Goal: Communication & Community: Ask a question

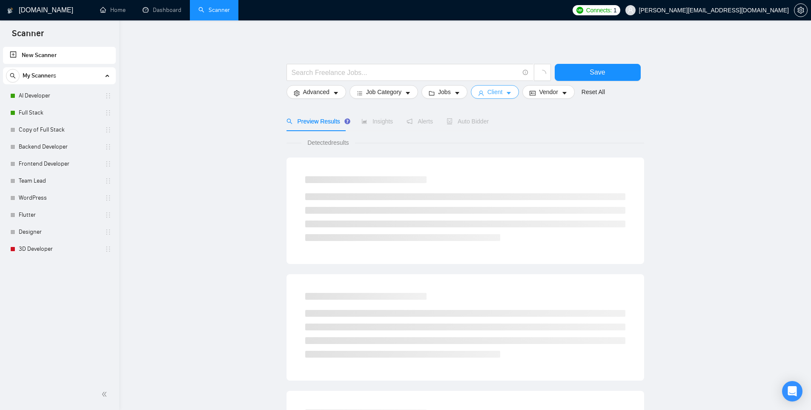
click at [506, 95] on icon "caret-down" at bounding box center [509, 93] width 6 height 6
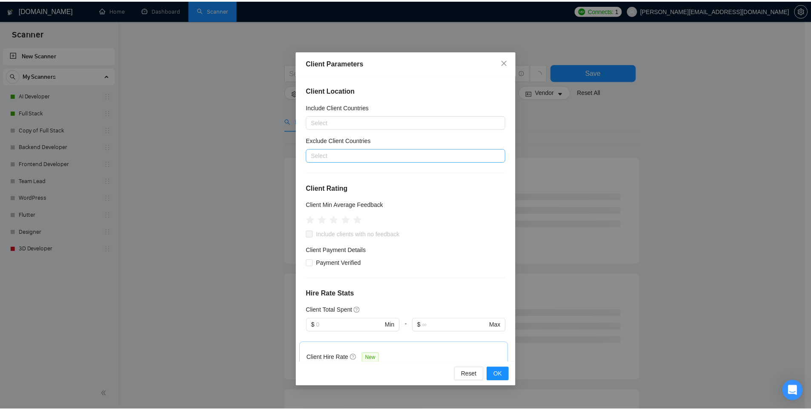
scroll to position [243, 0]
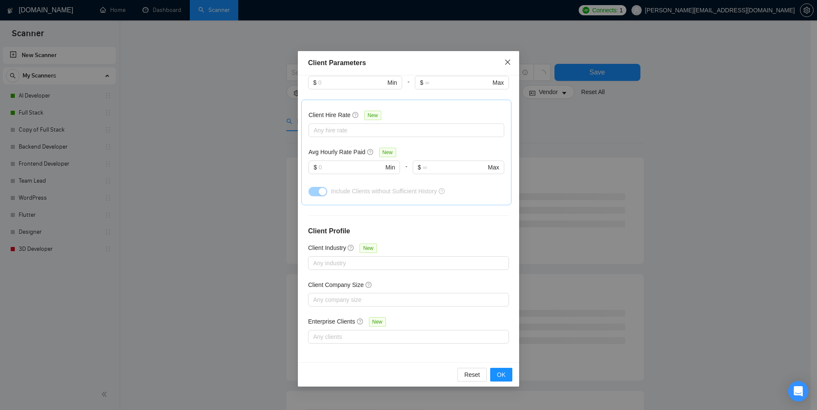
click at [508, 59] on icon "close" at bounding box center [508, 62] width 7 height 7
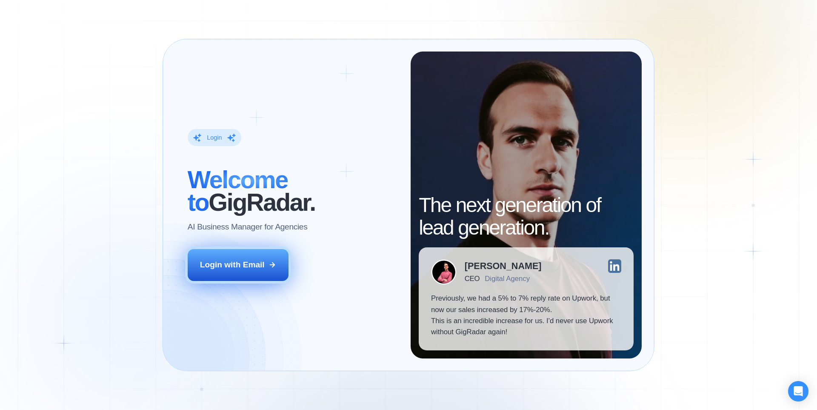
click at [246, 267] on div "Login with Email" at bounding box center [232, 264] width 65 height 11
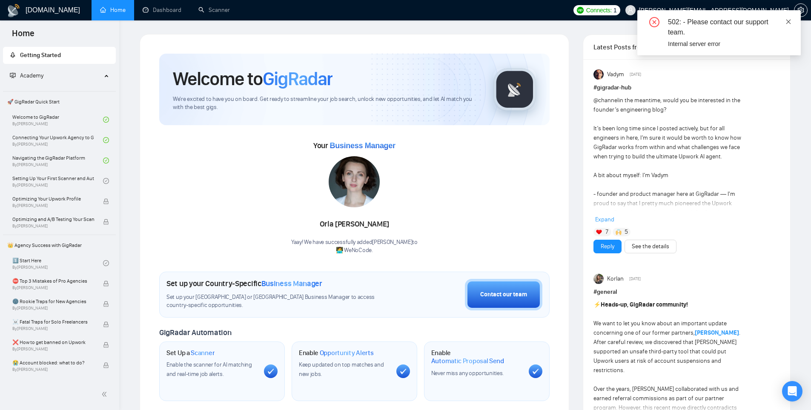
click at [789, 20] on icon "close" at bounding box center [789, 22] width 6 height 6
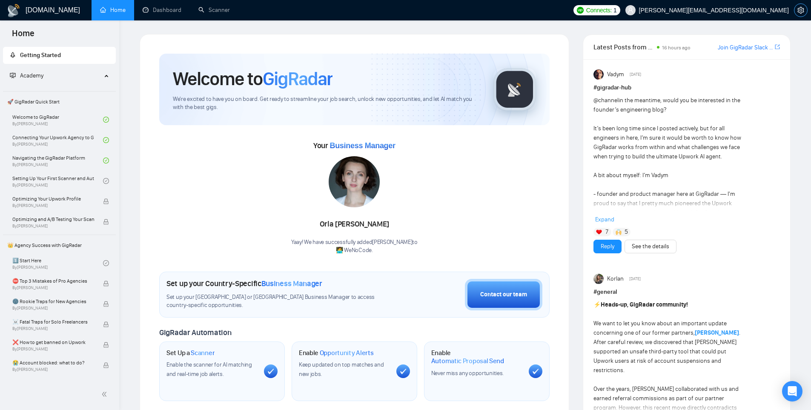
click at [805, 6] on button "button" at bounding box center [801, 10] width 14 height 14
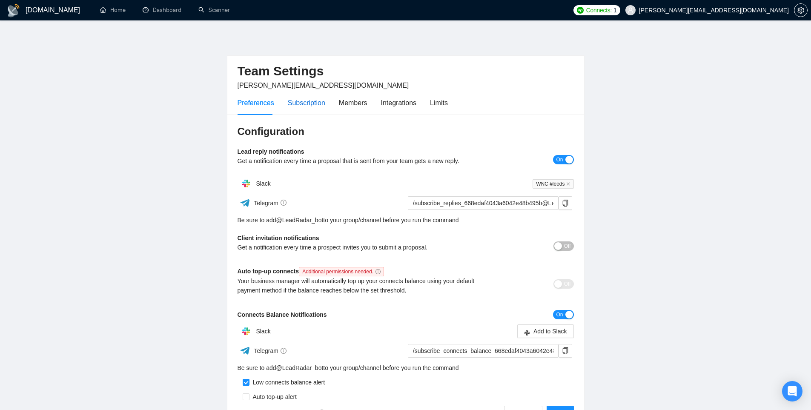
click at [307, 104] on div "Subscription" at bounding box center [306, 103] width 37 height 11
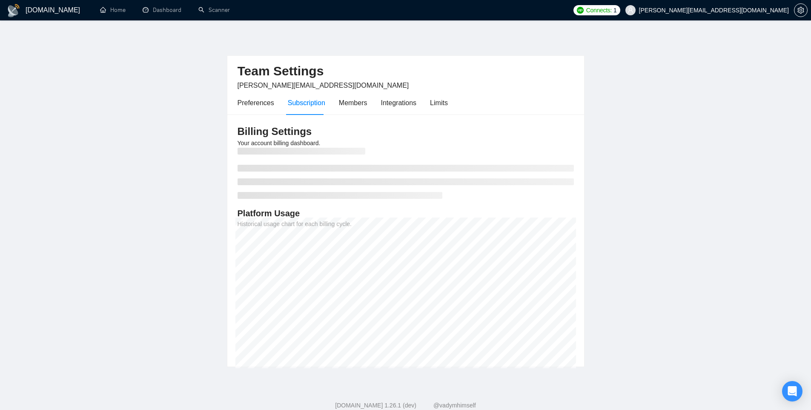
click at [367, 102] on div "Preferences Subscription Members Integrations Limits" at bounding box center [343, 103] width 210 height 24
click at [361, 102] on div "Members" at bounding box center [353, 103] width 29 height 11
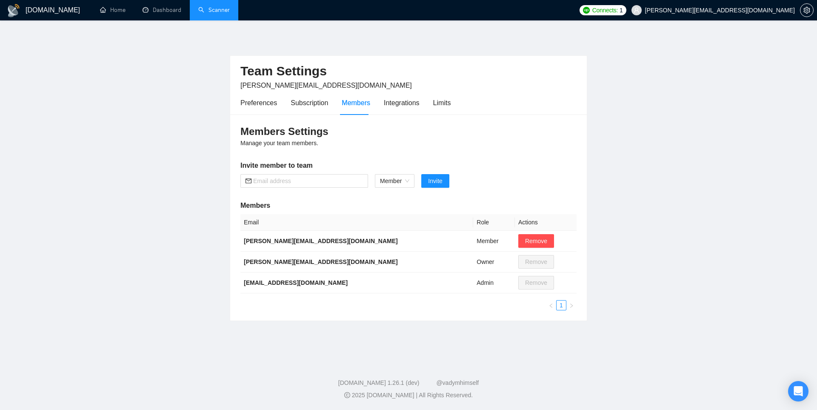
click at [198, 6] on link "Scanner" at bounding box center [214, 9] width 32 height 7
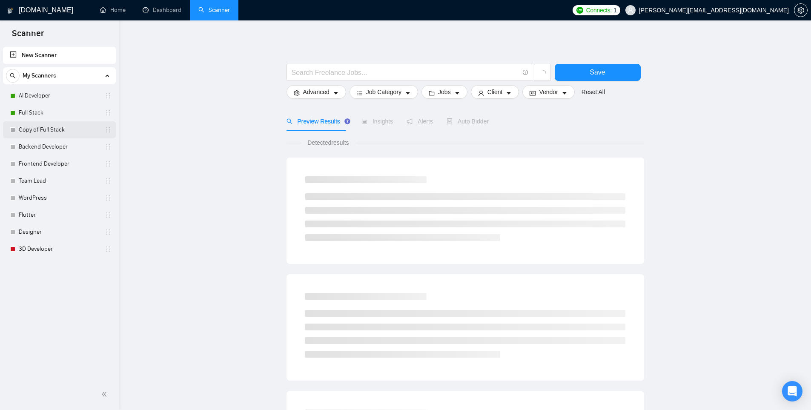
click at [25, 128] on link "Copy of Full Stack" at bounding box center [59, 129] width 81 height 17
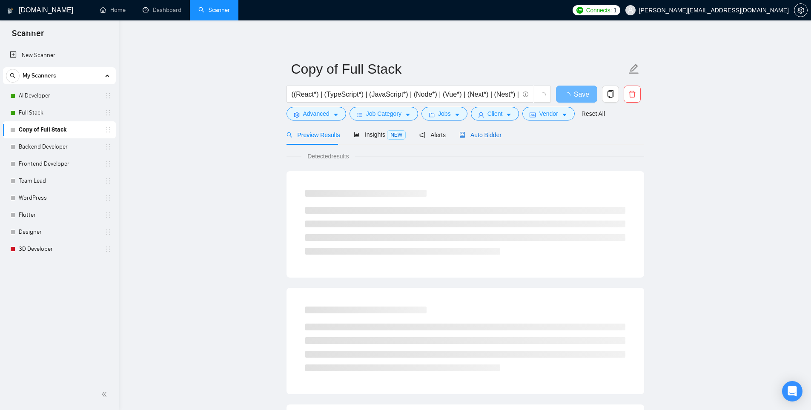
click at [479, 132] on span "Auto Bidder" at bounding box center [480, 135] width 42 height 7
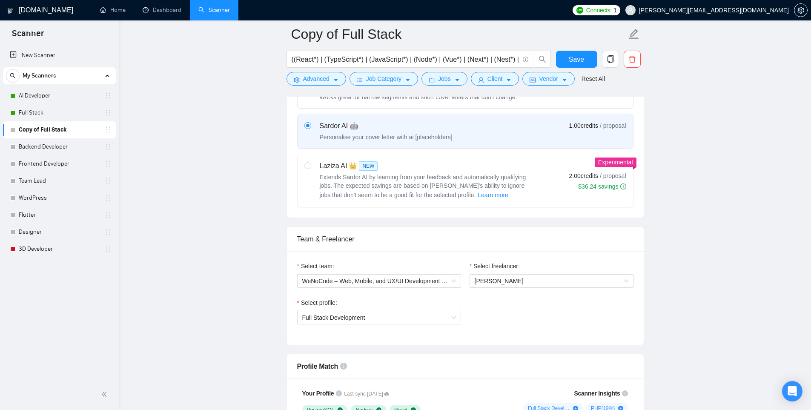
scroll to position [298, 0]
click at [551, 287] on div "Select freelancer: Danylo Nikulshyn" at bounding box center [551, 279] width 172 height 37
click at [552, 281] on span "[PERSON_NAME]" at bounding box center [552, 280] width 154 height 13
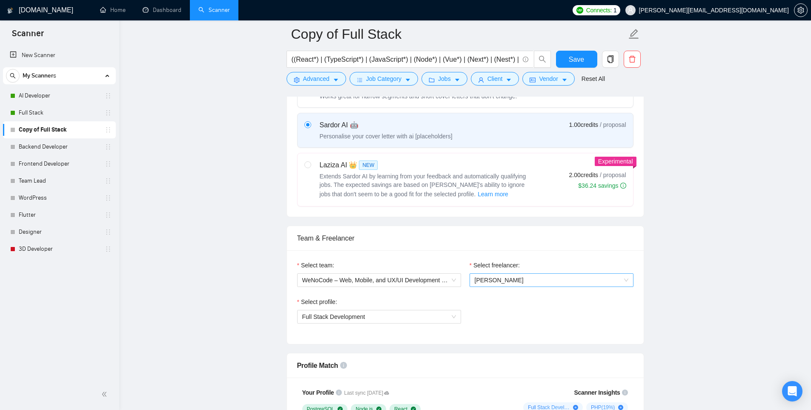
click at [624, 281] on span "[PERSON_NAME]" at bounding box center [552, 280] width 154 height 13
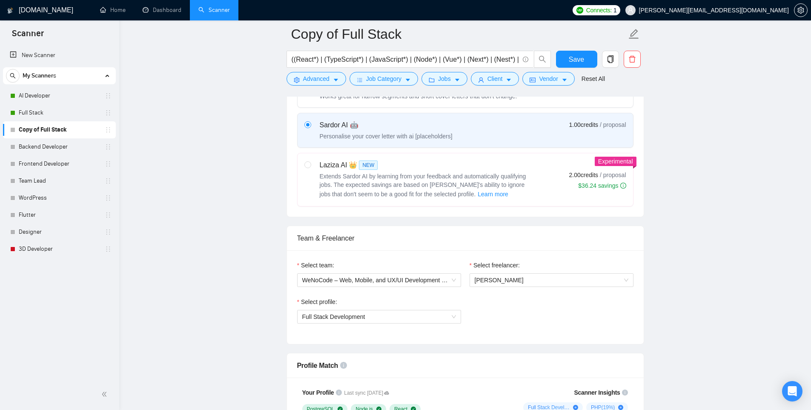
click at [800, 18] on div at bounding box center [801, 10] width 14 height 20
click at [802, 12] on icon "setting" at bounding box center [800, 10] width 7 height 7
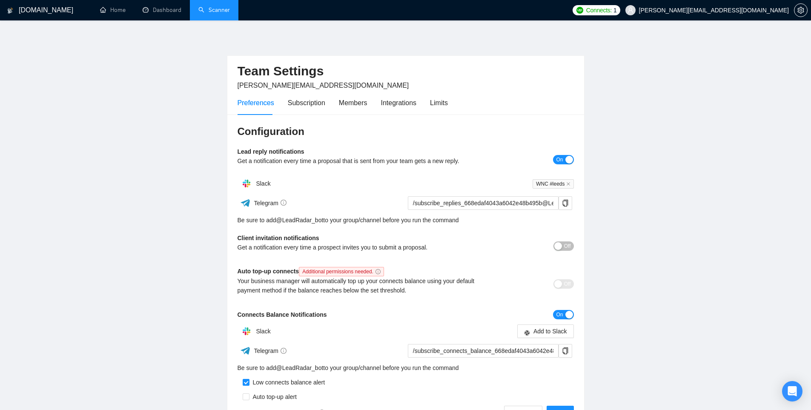
click at [741, 10] on span "[PERSON_NAME][EMAIL_ADDRESS][DOMAIN_NAME]" at bounding box center [714, 10] width 150 height 0
click at [702, 77] on main "Team Settings daniel.nikulshyn@we-nocode.com Preferences Subscription Members I…" at bounding box center [406, 232] width 784 height 396
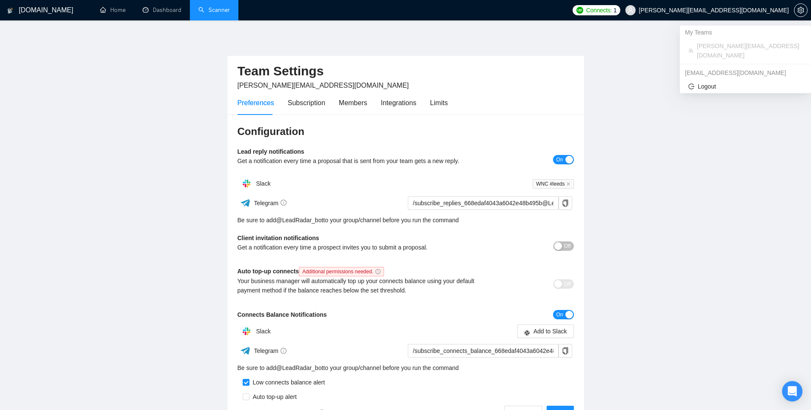
click at [708, 14] on span "[PERSON_NAME][EMAIL_ADDRESS][DOMAIN_NAME]" at bounding box center [707, 10] width 174 height 27
click at [704, 82] on span "Logout" at bounding box center [745, 86] width 114 height 9
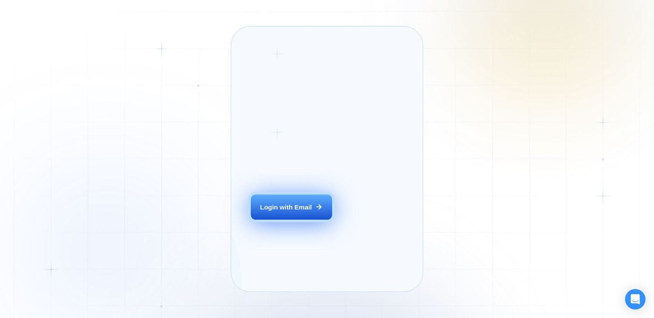
click at [301, 212] on div "Login with Email" at bounding box center [286, 207] width 52 height 9
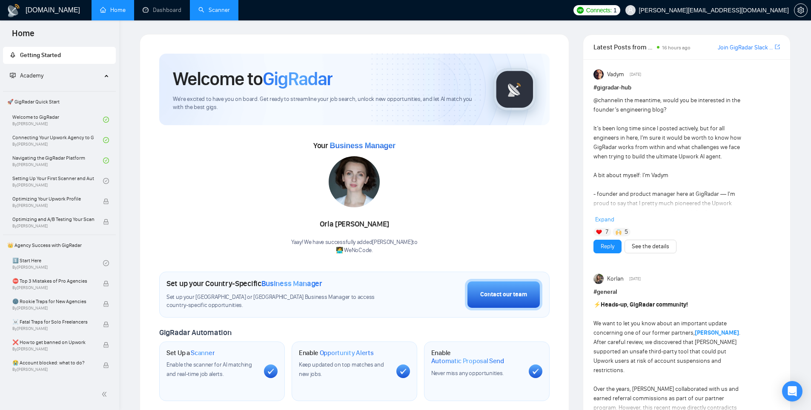
click at [211, 9] on link "Scanner" at bounding box center [214, 9] width 32 height 7
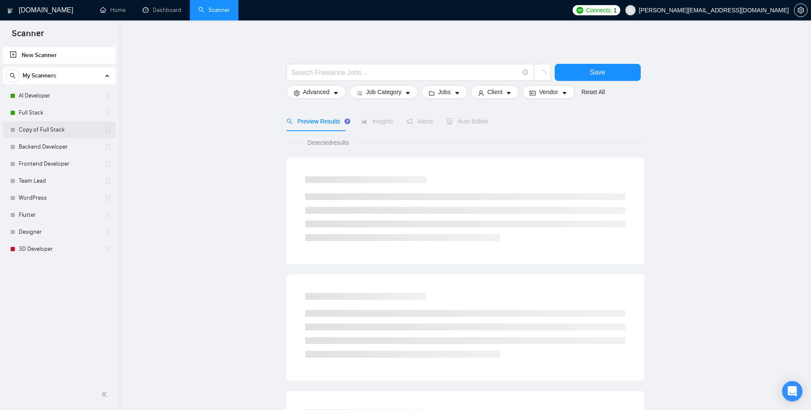
click at [53, 130] on link "Copy of Full Stack" at bounding box center [59, 129] width 81 height 17
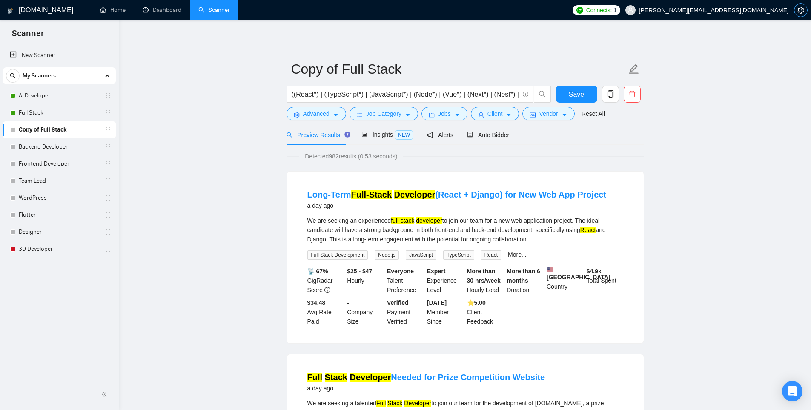
click at [654, 11] on icon "setting" at bounding box center [800, 10] width 7 height 7
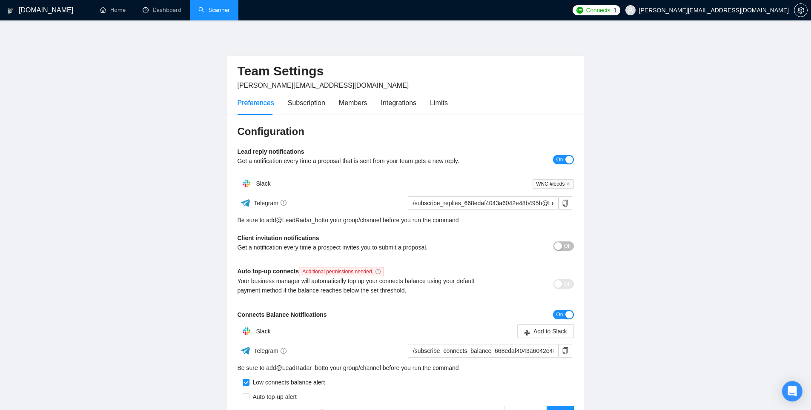
click at [563, 247] on button "Off" at bounding box center [564, 245] width 20 height 9
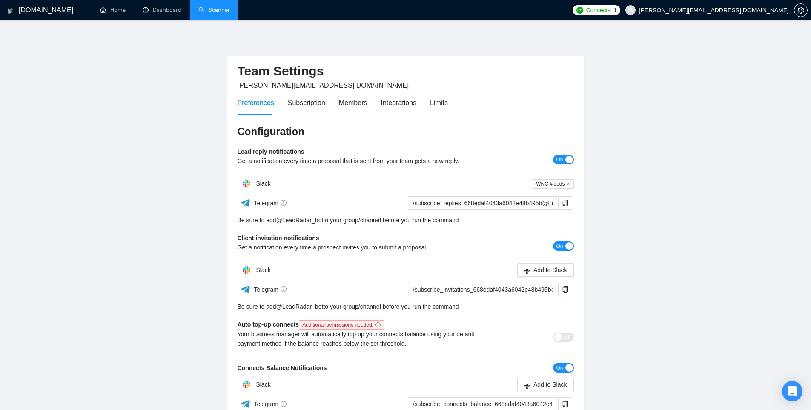
click at [563, 247] on span "On" at bounding box center [559, 245] width 7 height 9
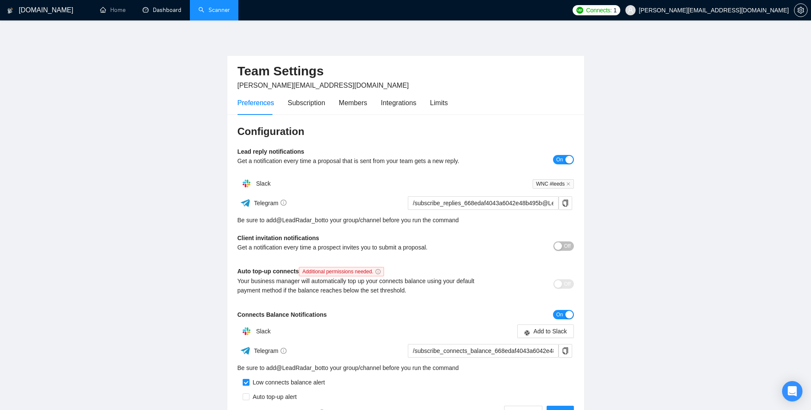
click at [207, 6] on link "Scanner" at bounding box center [214, 9] width 32 height 7
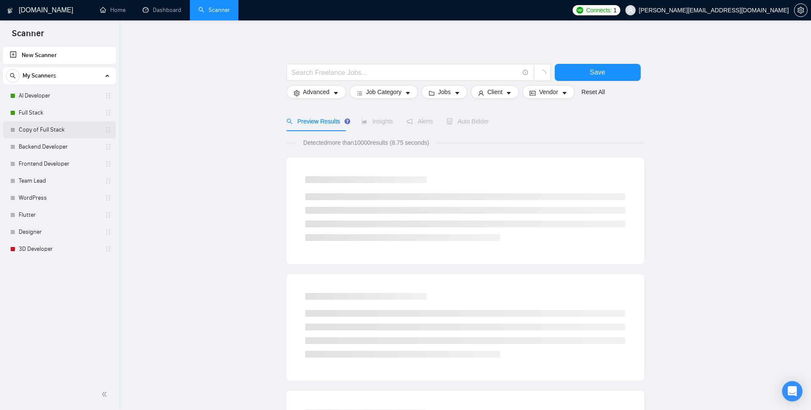
click at [41, 128] on link "Copy of Full Stack" at bounding box center [59, 129] width 81 height 17
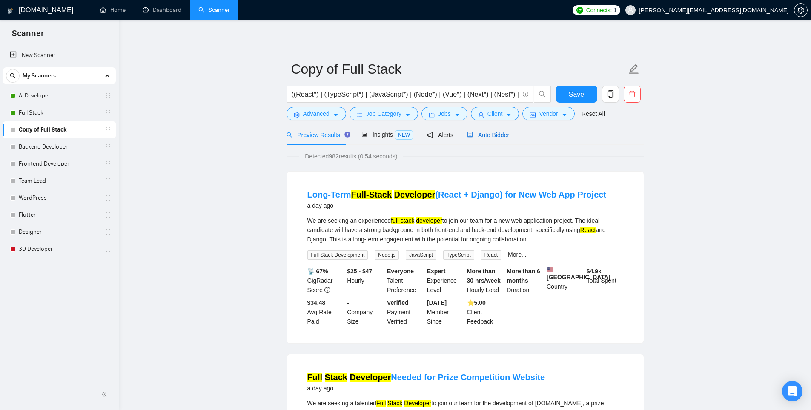
click at [472, 138] on span "Auto Bidder" at bounding box center [488, 135] width 42 height 7
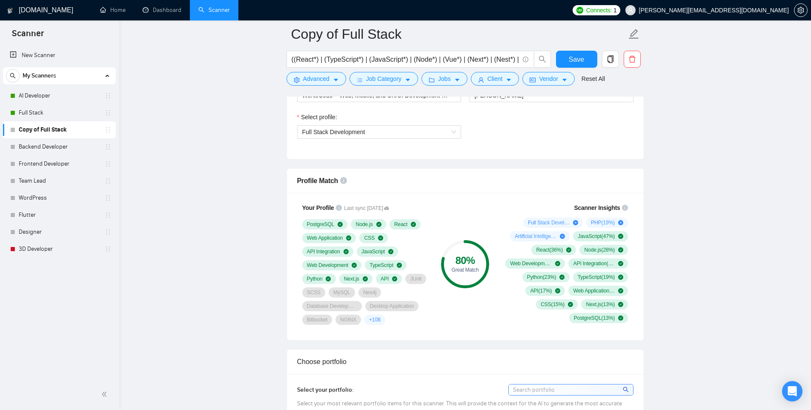
scroll to position [426, 0]
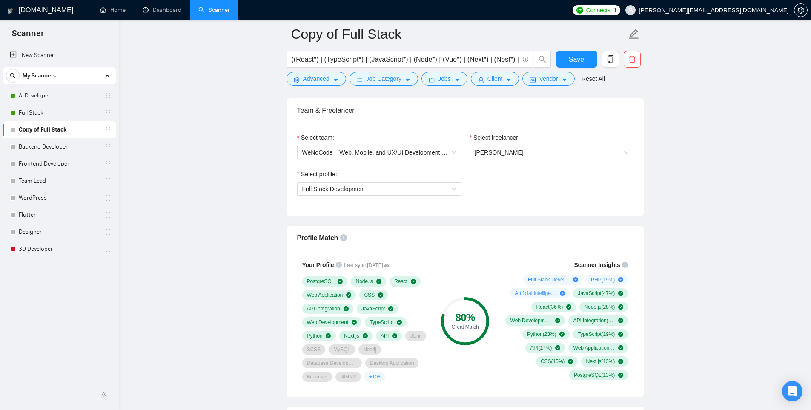
click at [531, 151] on span "[PERSON_NAME]" at bounding box center [552, 152] width 154 height 13
click at [430, 154] on span "WeNoCode – Web, Mobile, and UX/UI Development Experts" at bounding box center [379, 152] width 154 height 13
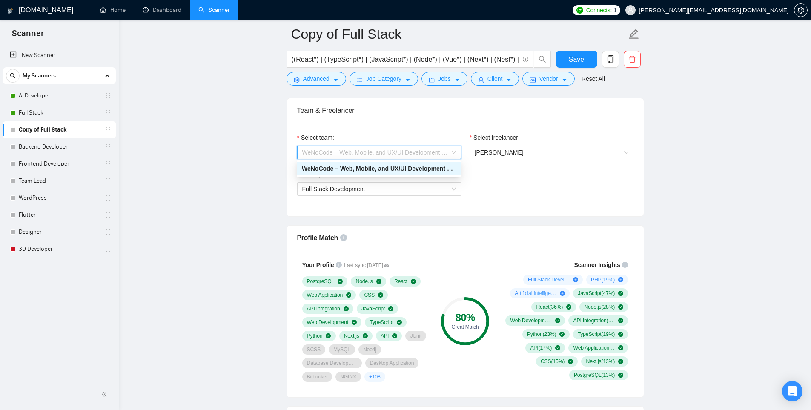
click at [407, 174] on div "WeNoCode – Web, Mobile, and UX/UI Development Experts" at bounding box center [379, 169] width 164 height 14
click at [407, 191] on span "Full Stack Development" at bounding box center [379, 189] width 154 height 13
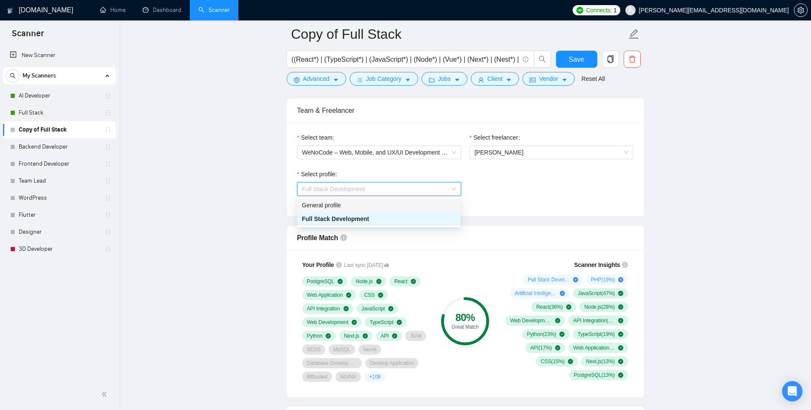
click at [396, 205] on div "General profile" at bounding box center [379, 205] width 154 height 9
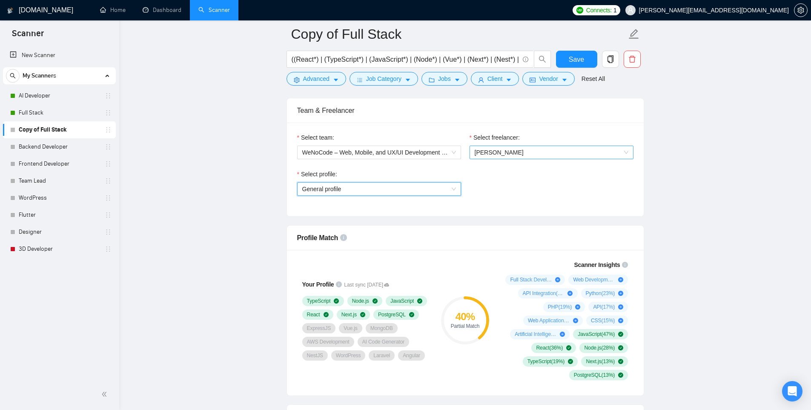
click at [510, 152] on span "[PERSON_NAME]" at bounding box center [499, 152] width 49 height 7
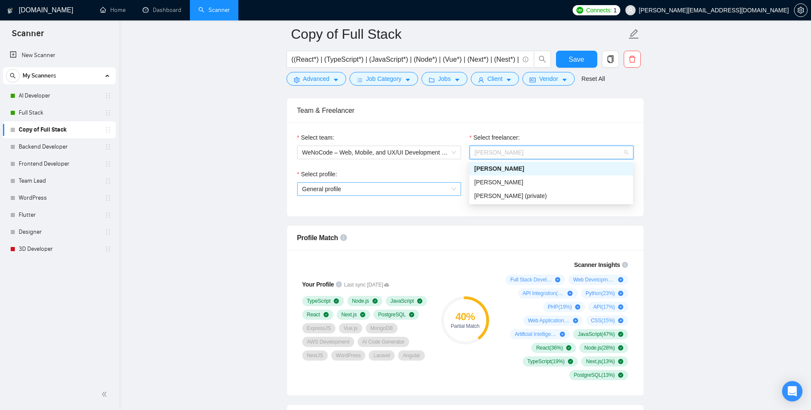
click at [439, 191] on span "General profile" at bounding box center [379, 189] width 154 height 13
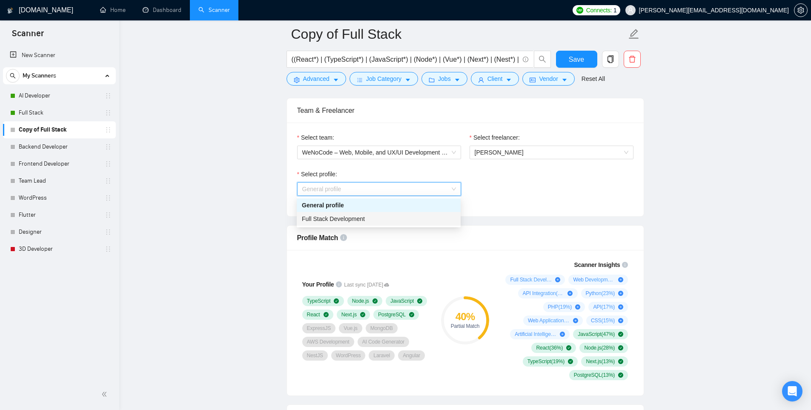
click at [410, 220] on div "Full Stack Development" at bounding box center [379, 218] width 154 height 9
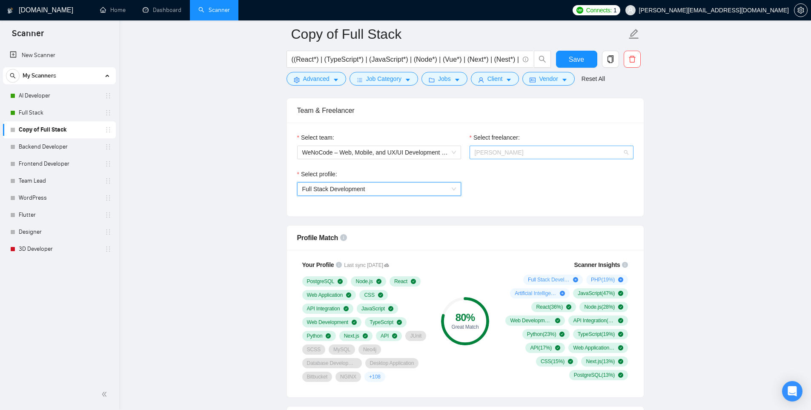
click at [605, 151] on span "[PERSON_NAME]" at bounding box center [552, 152] width 154 height 13
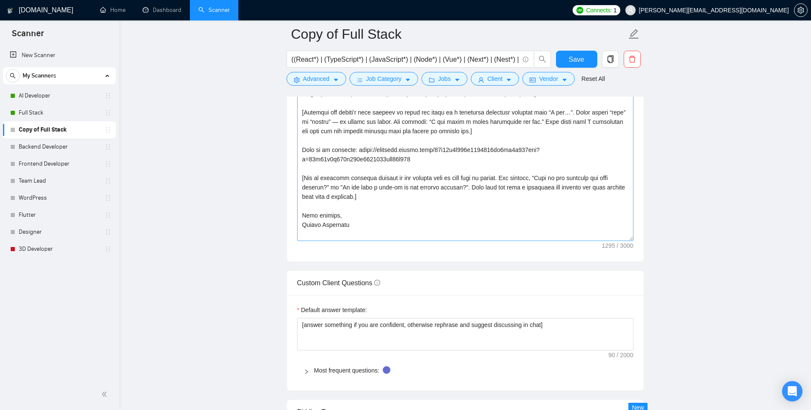
scroll to position [937, 0]
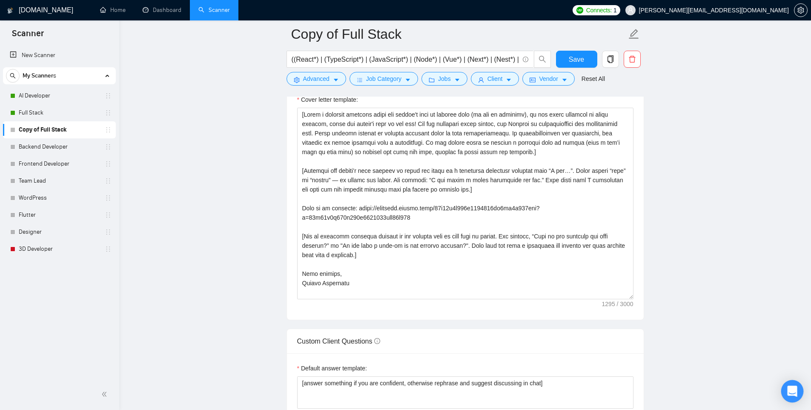
click at [654, 318] on div "Open Intercom Messenger" at bounding box center [792, 391] width 23 height 23
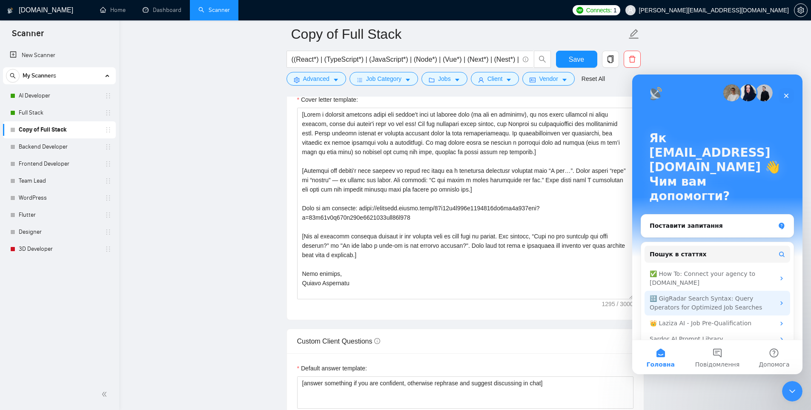
scroll to position [5, 0]
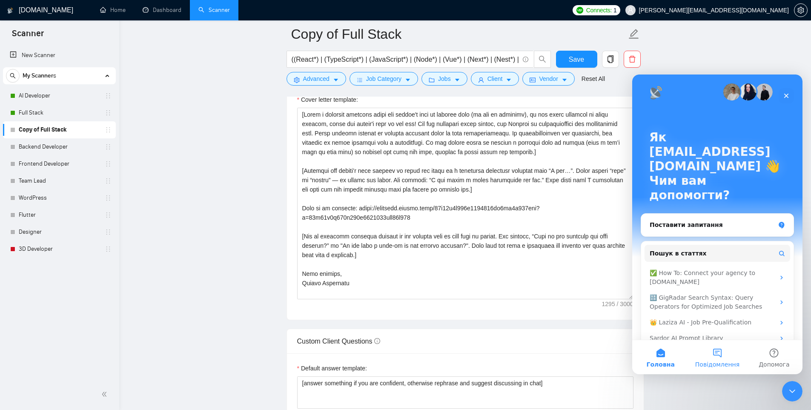
click at [654, 318] on button "Повідомлення" at bounding box center [717, 357] width 57 height 34
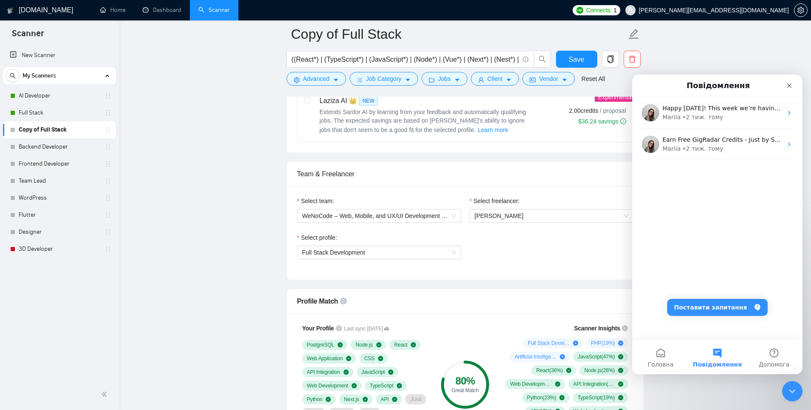
scroll to position [341, 0]
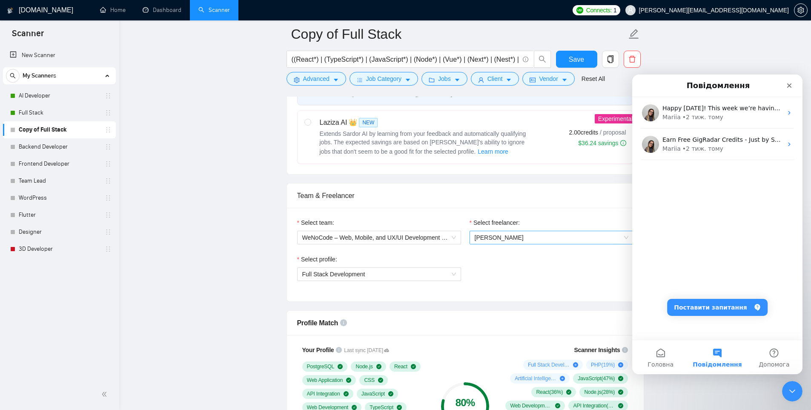
click at [582, 240] on span "[PERSON_NAME]" at bounding box center [552, 237] width 154 height 13
click at [654, 310] on button "Поставити запитання" at bounding box center [717, 307] width 100 height 17
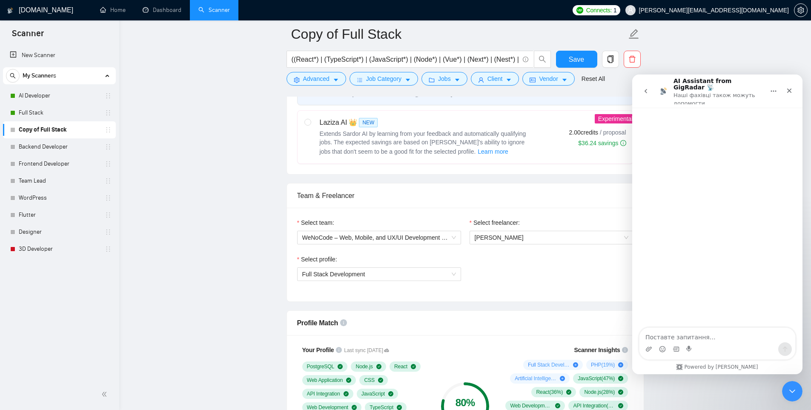
click at [654, 318] on textarea "Поставте запитання…" at bounding box center [718, 335] width 156 height 14
click at [521, 236] on span "[PERSON_NAME]" at bounding box center [552, 237] width 154 height 13
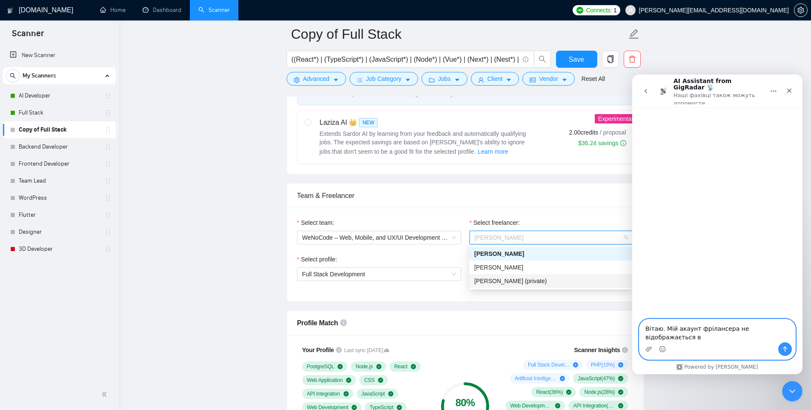
click at [654, 318] on textarea "Вітаю. Мій акаунт фрілансера не відображається в" at bounding box center [718, 330] width 156 height 23
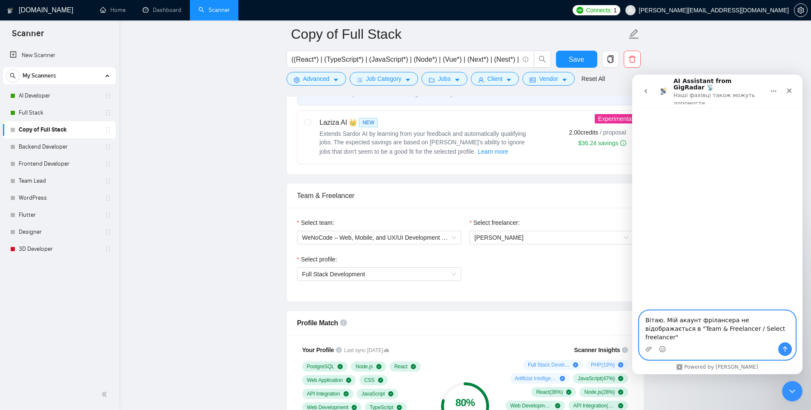
click at [654, 318] on textarea "Вітаю. Мій акаунт фрілансера не відображається в "Team & Freelancer / Select fr…" at bounding box center [718, 327] width 156 height 32
click at [654, 318] on textarea "Вітаю! Мій акаунт фрілансера не відображається в "Team & Freelancer / Select fr…" at bounding box center [718, 327] width 156 height 32
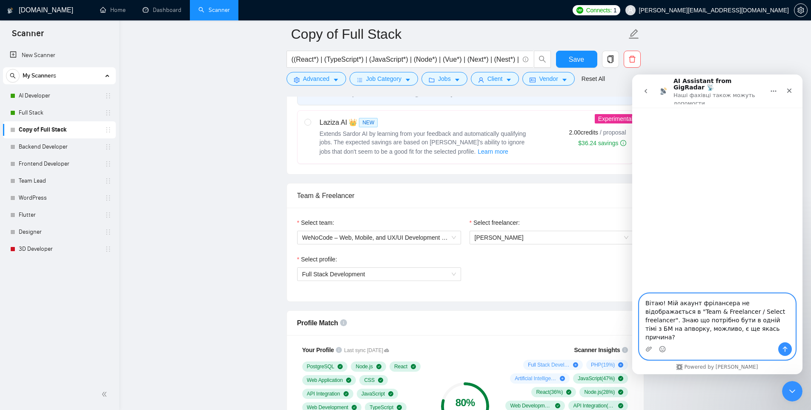
type textarea "Вітаю! Мій акаунт фрілансера не відображається в "Team & Freelancer / Select fr…"
click at [654, 318] on icon "Надіслати повідомлення…" at bounding box center [785, 349] width 7 height 7
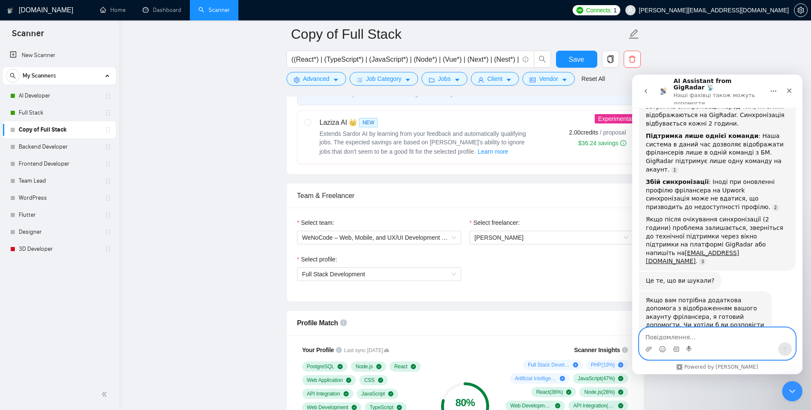
scroll to position [118, 0]
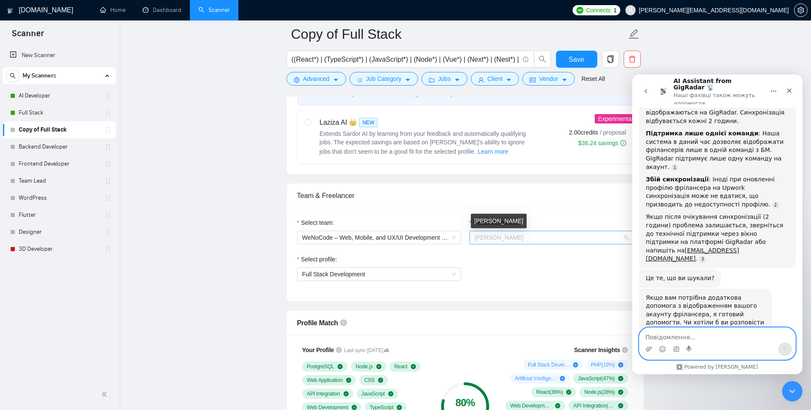
click at [504, 237] on span "[PERSON_NAME]" at bounding box center [499, 237] width 49 height 7
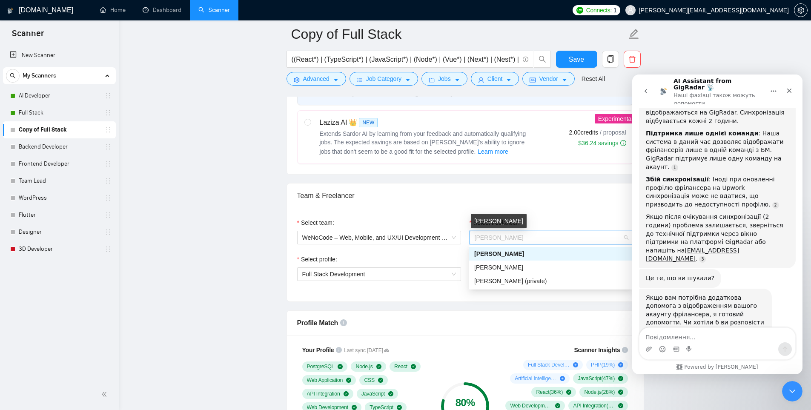
click at [503, 236] on span "[PERSON_NAME]" at bounding box center [499, 237] width 49 height 7
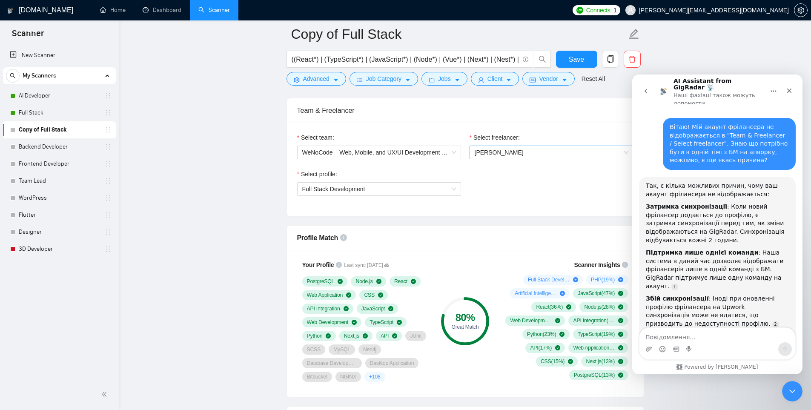
scroll to position [118, 0]
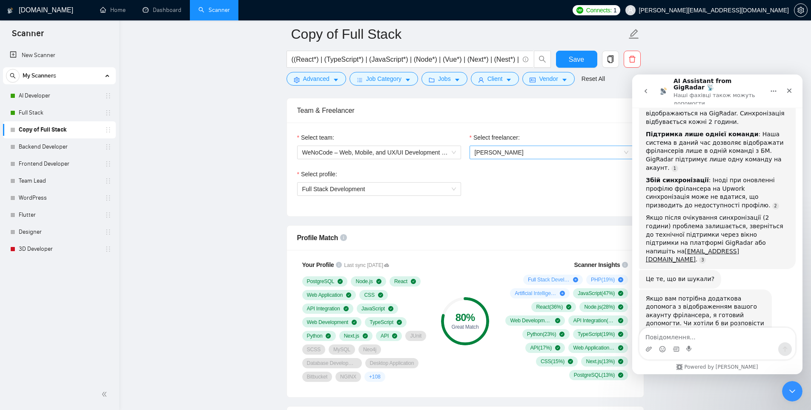
click at [549, 154] on span "[PERSON_NAME]" at bounding box center [552, 152] width 154 height 13
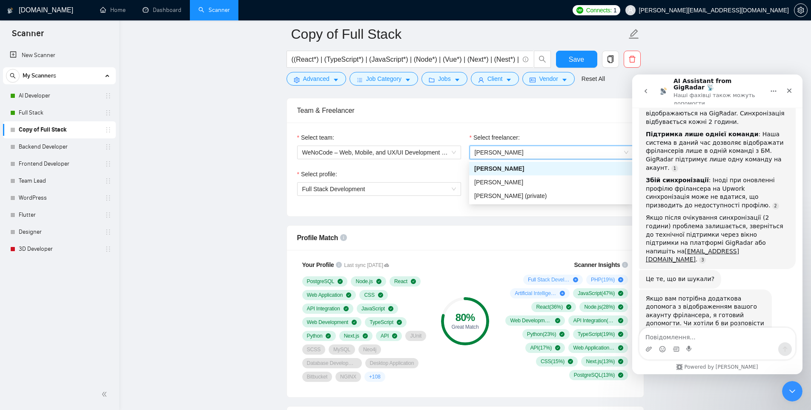
click at [549, 154] on span "[PERSON_NAME]" at bounding box center [552, 152] width 154 height 13
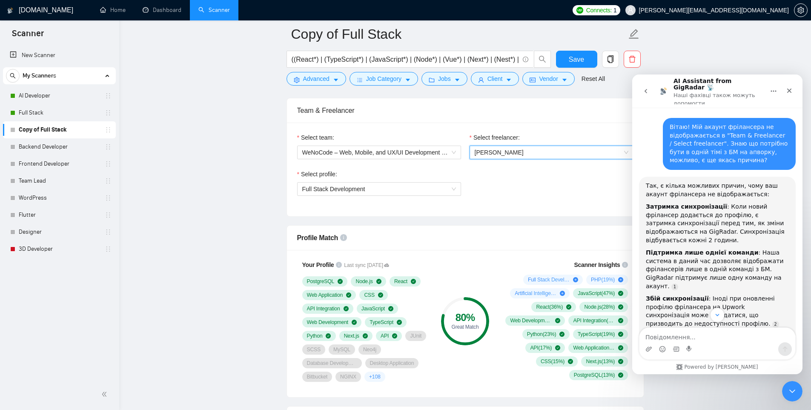
scroll to position [118, 0]
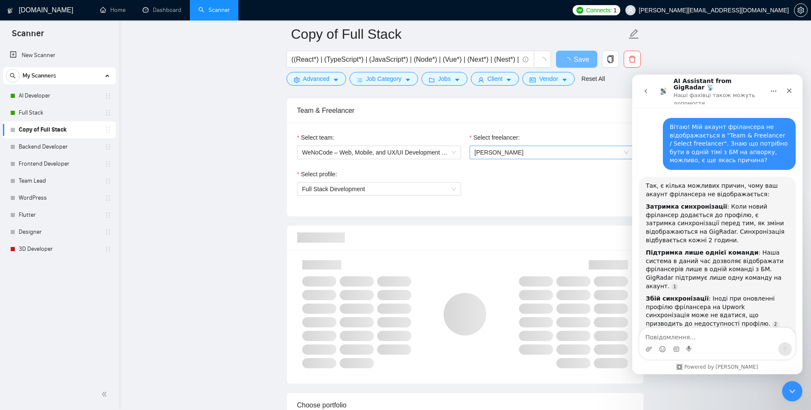
scroll to position [118, 0]
